Goal: Use online tool/utility: Use online tool/utility

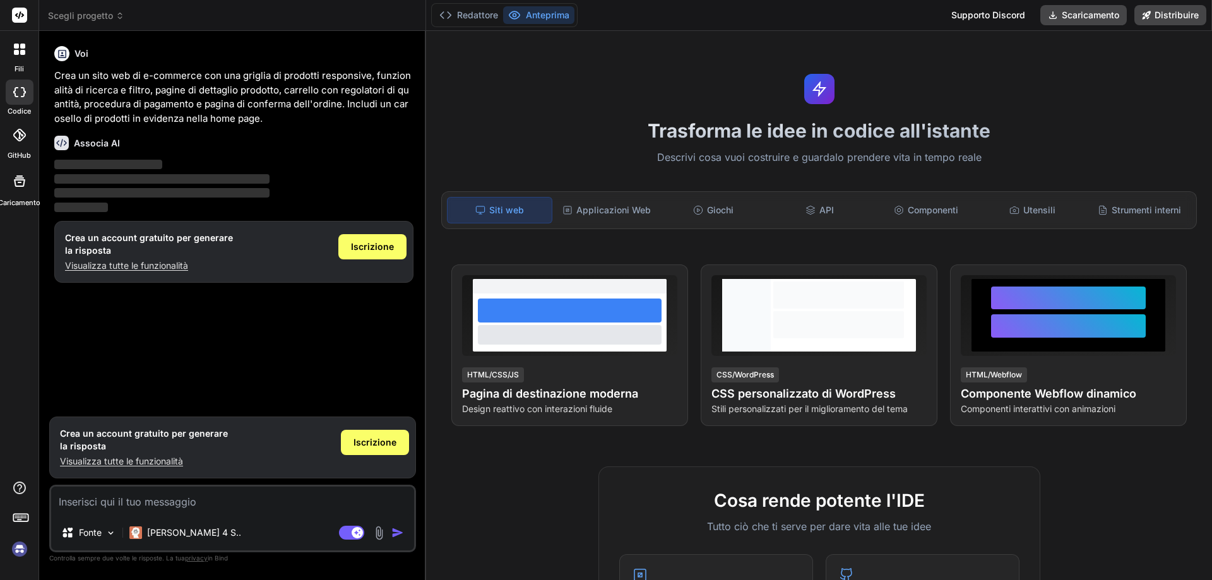
scroll to position [126, 0]
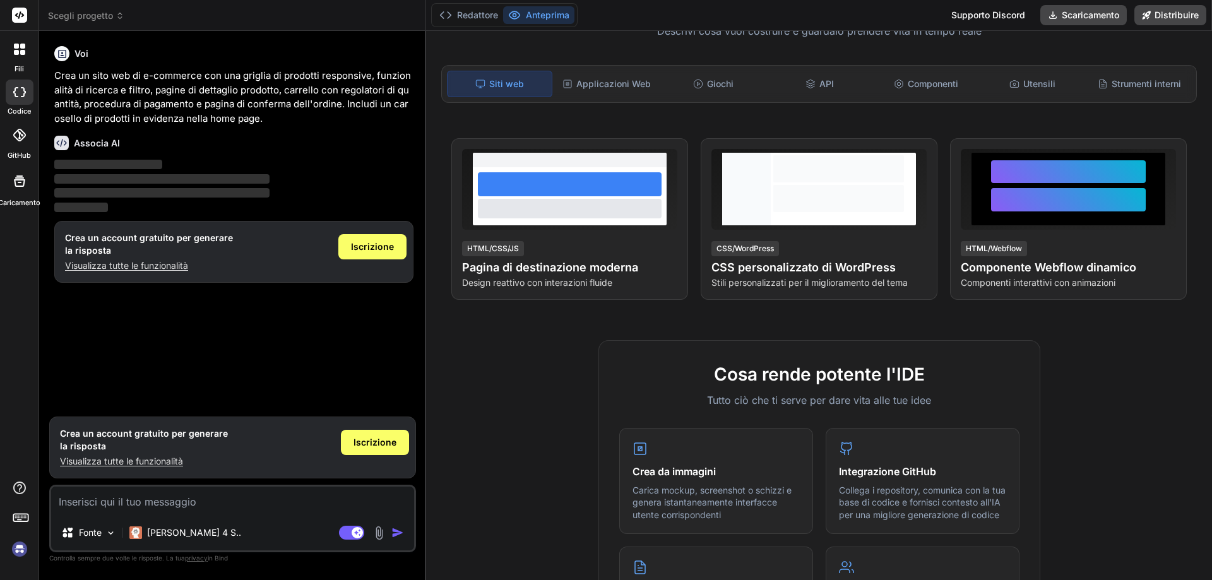
click at [494, 97] on div "Siti web" at bounding box center [499, 84] width 105 height 27
click at [585, 89] on font "Applicazioni Web" at bounding box center [613, 83] width 74 height 11
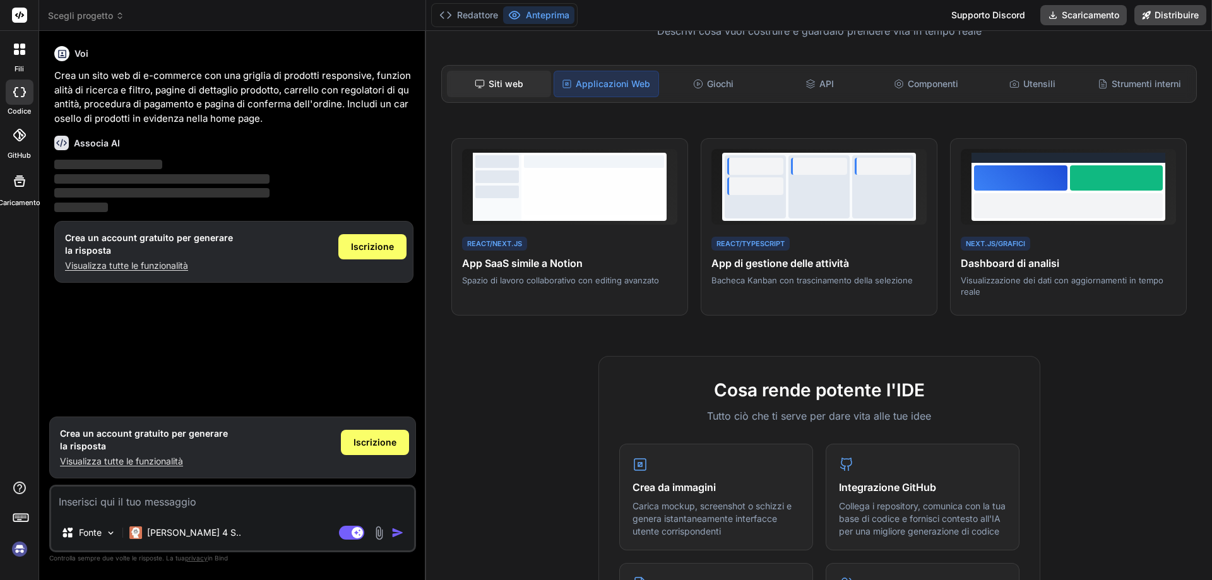
click at [497, 89] on font "Siti web" at bounding box center [506, 83] width 35 height 11
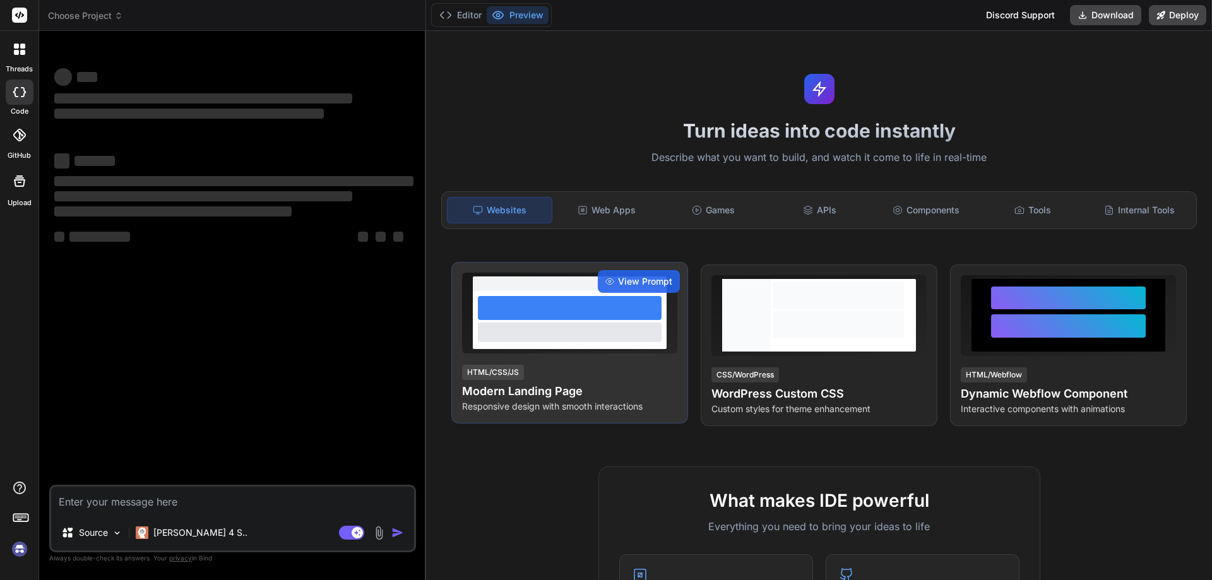
type textarea "x"
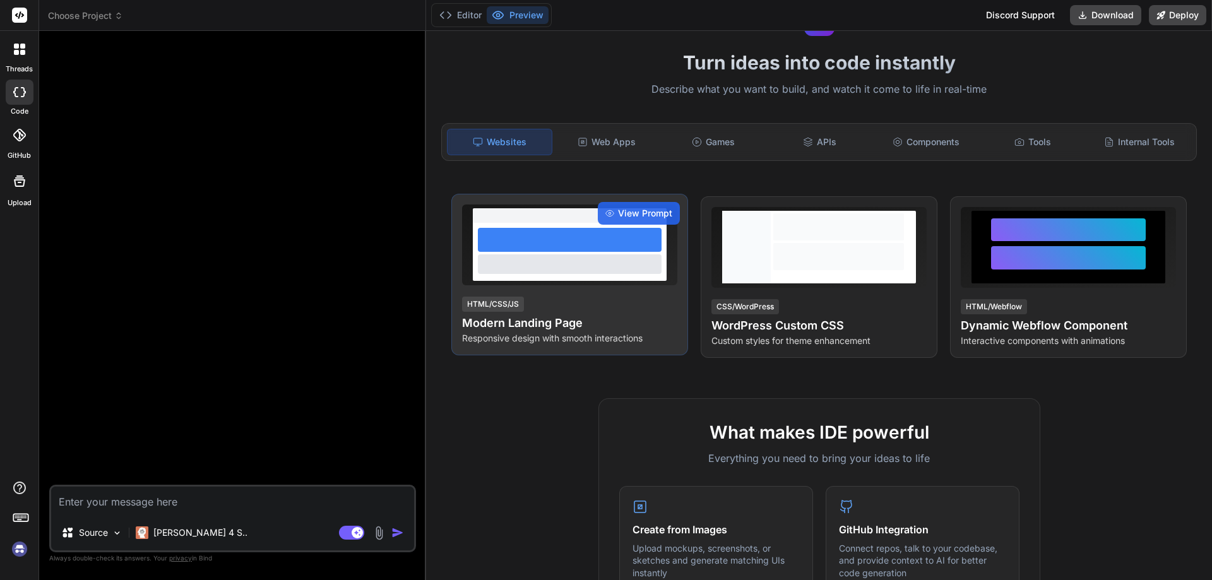
scroll to position [126, 0]
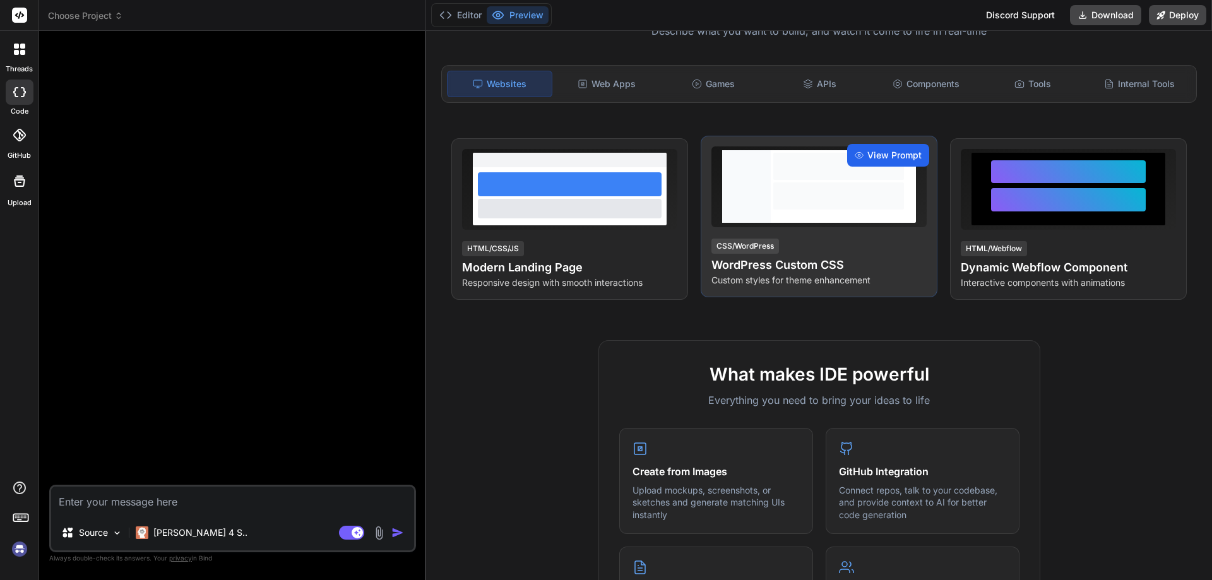
click at [867, 162] on span "View Prompt" at bounding box center [894, 155] width 54 height 13
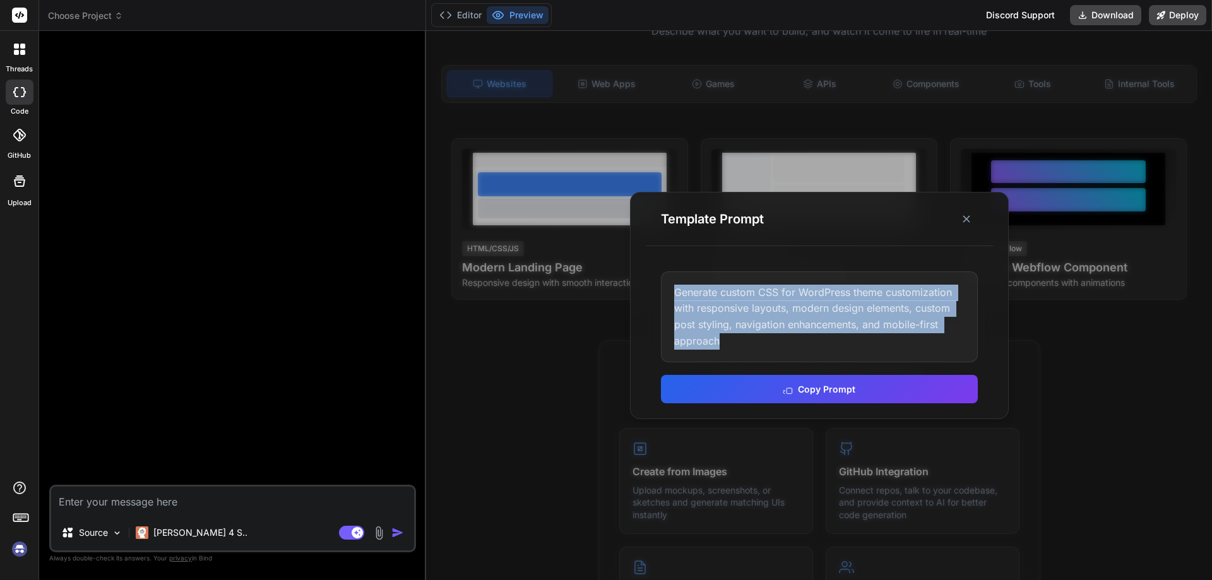
drag, startPoint x: 900, startPoint y: 343, endPoint x: 677, endPoint y: 293, distance: 228.4
click at [677, 293] on div "Generate custom CSS for WordPress theme customization with responsive layouts, …" at bounding box center [819, 316] width 317 height 91
click at [795, 393] on button "Copy Prompt" at bounding box center [819, 388] width 317 height 28
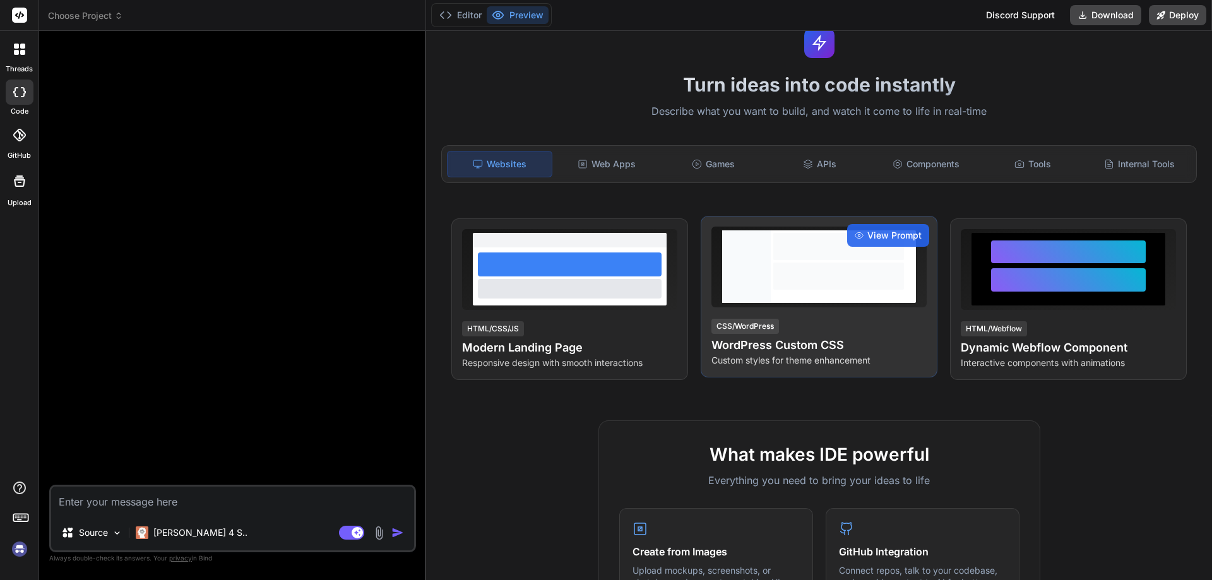
scroll to position [0, 0]
